Goal: Obtain resource: Download file/media

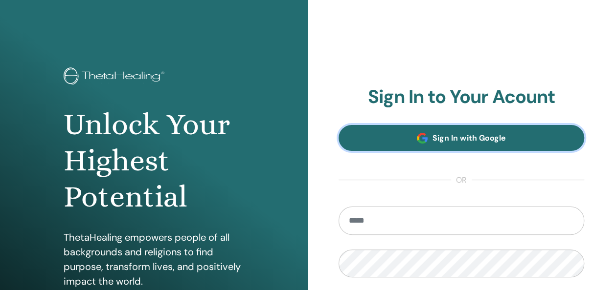
click at [446, 140] on span "Sign In with Google" at bounding box center [468, 138] width 73 height 10
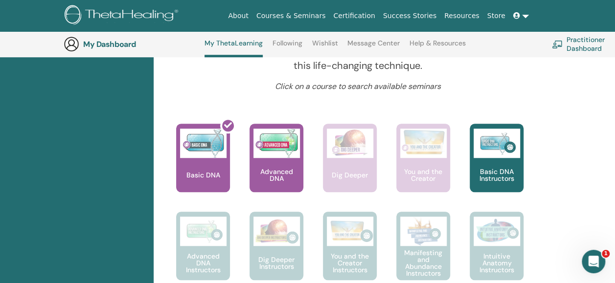
scroll to position [376, 0]
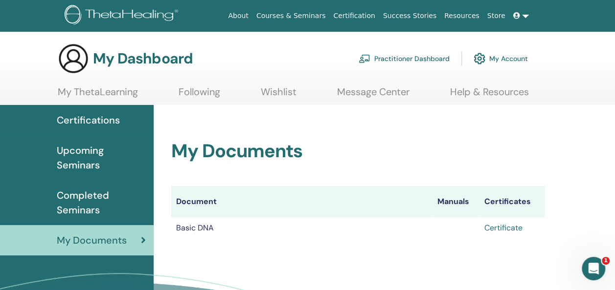
click at [506, 230] on link "Certificate" at bounding box center [503, 228] width 38 height 10
